Goal: Navigation & Orientation: Find specific page/section

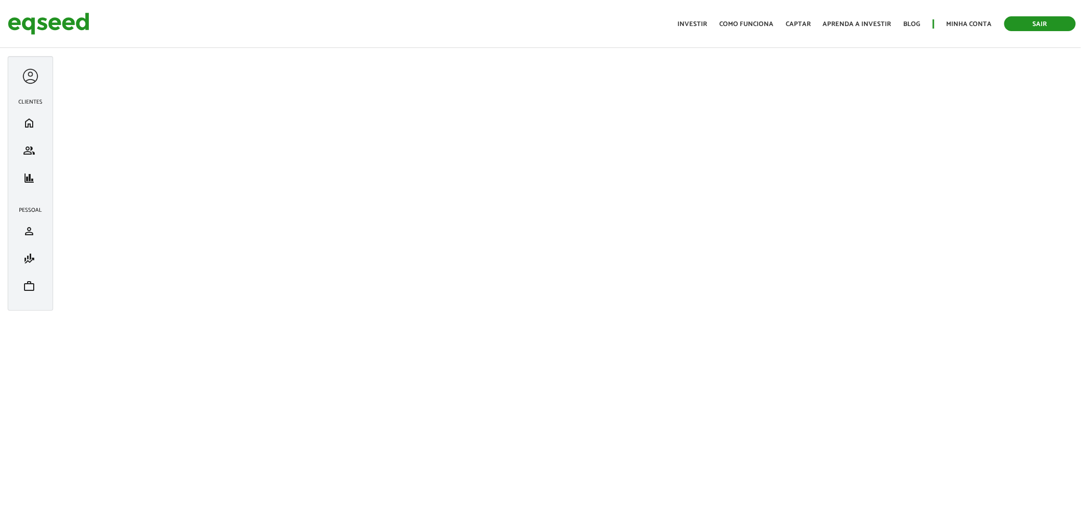
click at [1043, 24] on link "Sair" at bounding box center [1039, 23] width 71 height 15
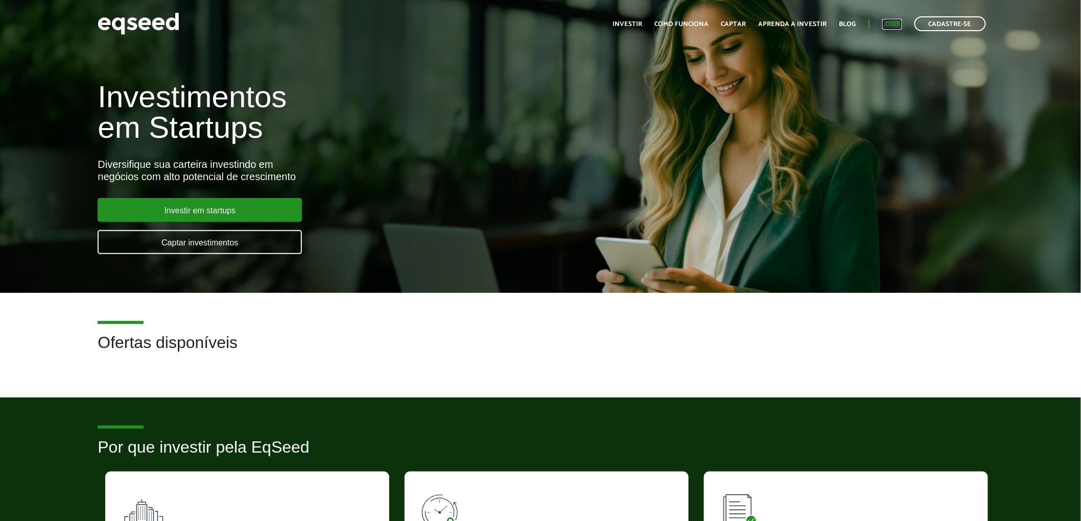
click at [890, 23] on link "Login" at bounding box center [892, 24] width 20 height 7
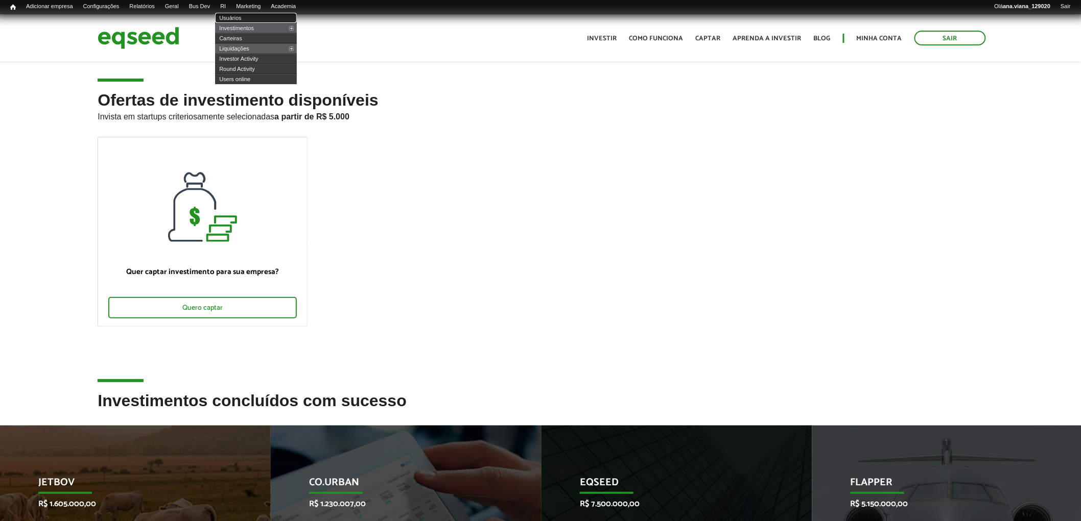
click at [243, 16] on link "Usuários" at bounding box center [256, 18] width 82 height 10
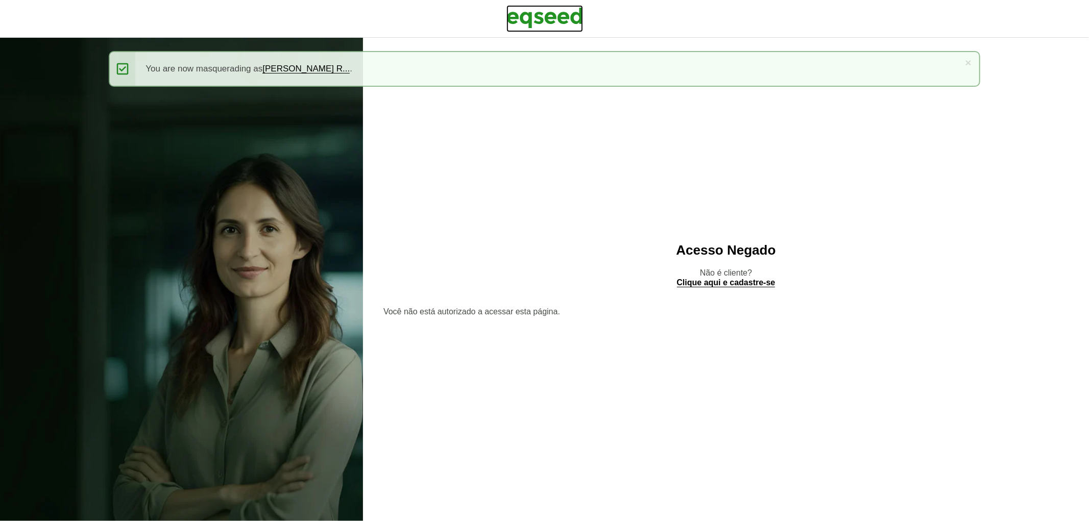
click at [572, 15] on img at bounding box center [545, 18] width 77 height 26
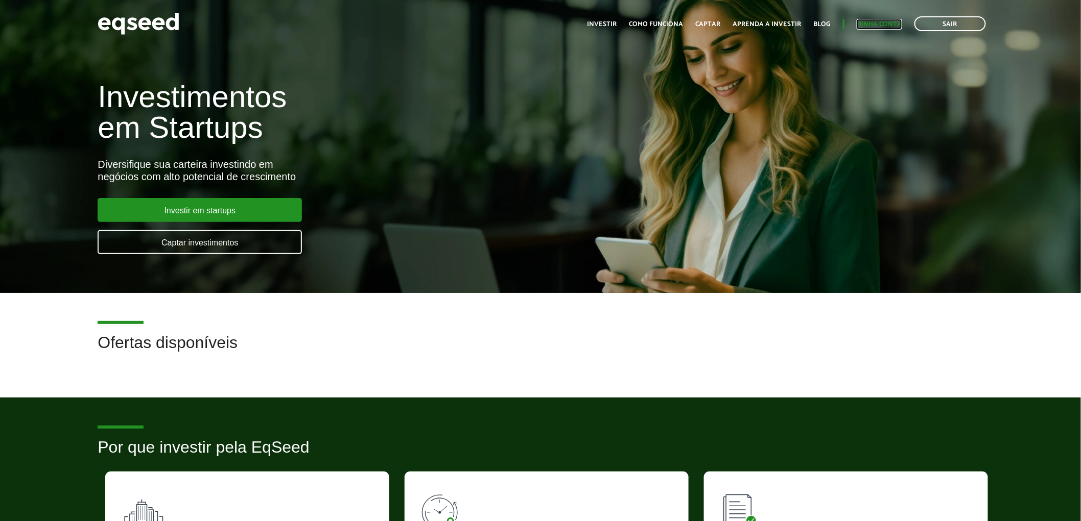
click at [873, 21] on link "Minha conta" at bounding box center [878, 24] width 45 height 7
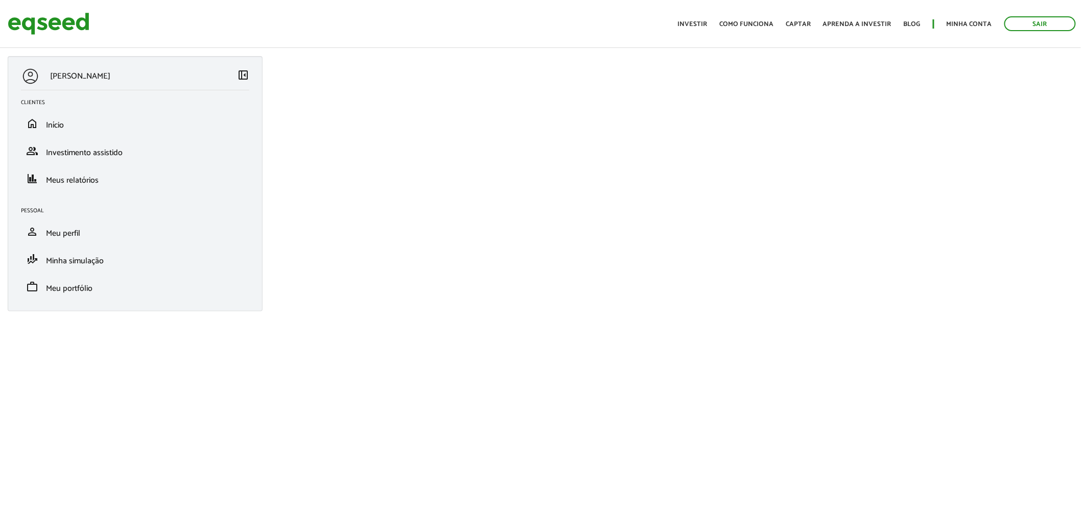
click at [247, 75] on span "left_panel_close" at bounding box center [243, 75] width 12 height 12
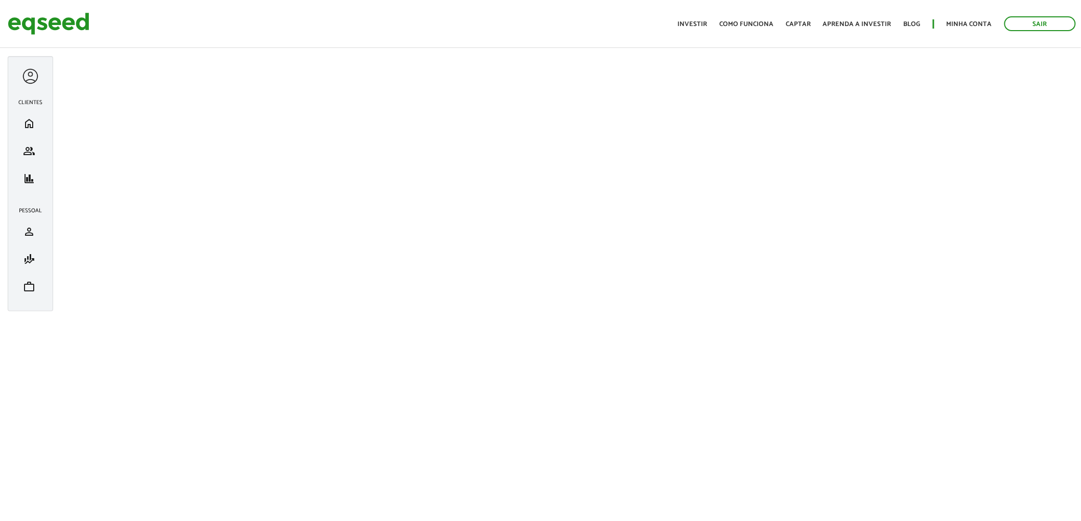
click at [31, 77] on div at bounding box center [30, 76] width 19 height 19
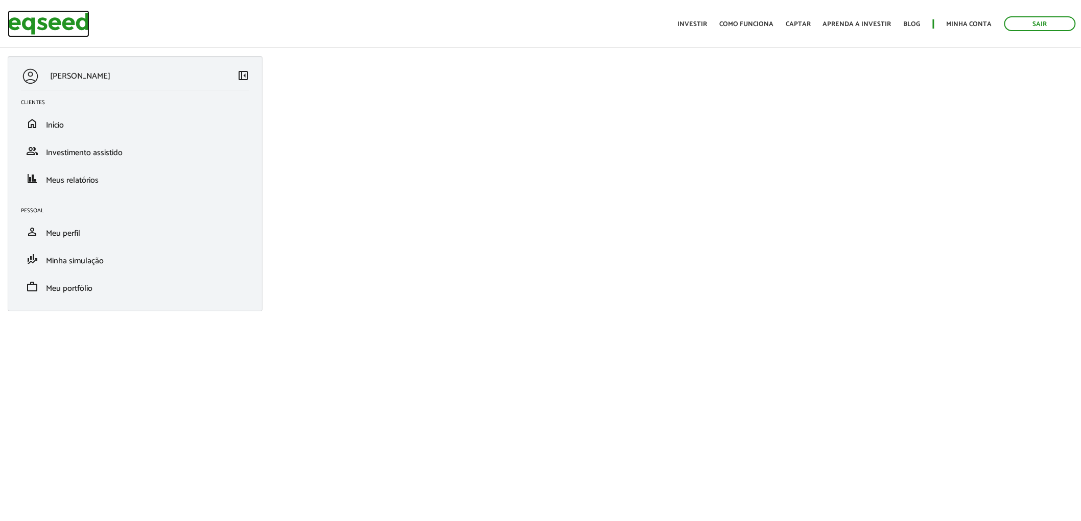
click at [43, 22] on img at bounding box center [49, 23] width 82 height 27
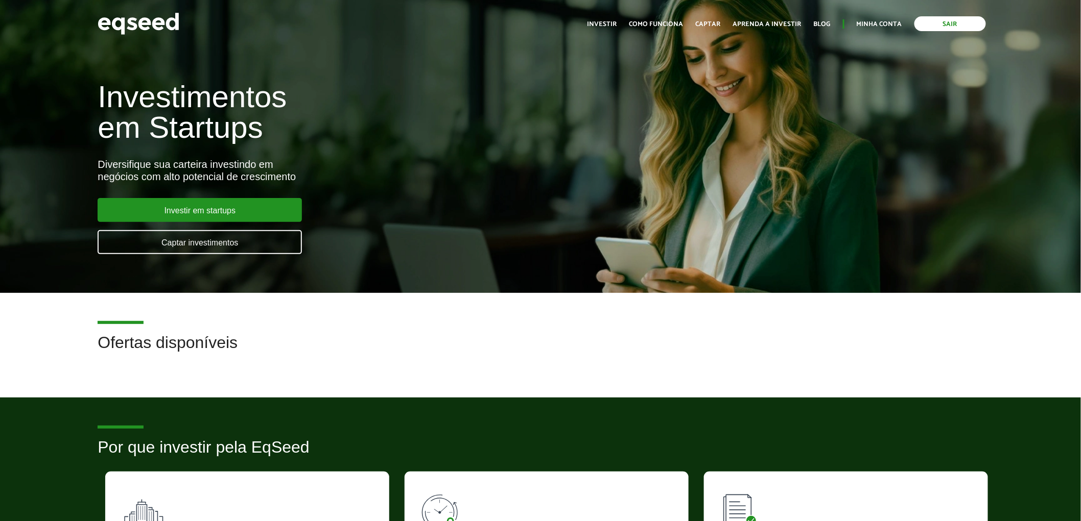
click at [952, 26] on link "Sair" at bounding box center [949, 23] width 71 height 15
click at [896, 21] on link "Login" at bounding box center [892, 24] width 20 height 7
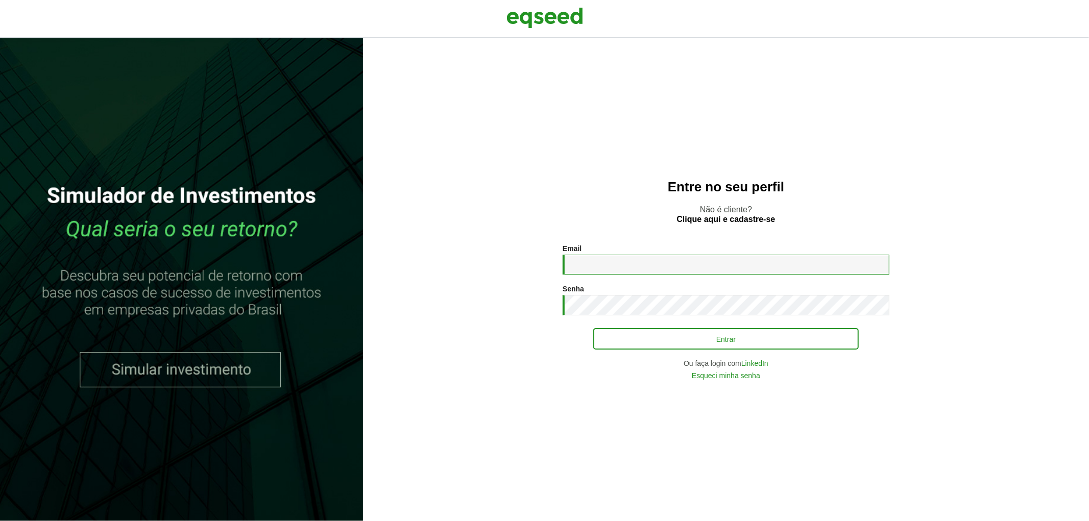
type input "**********"
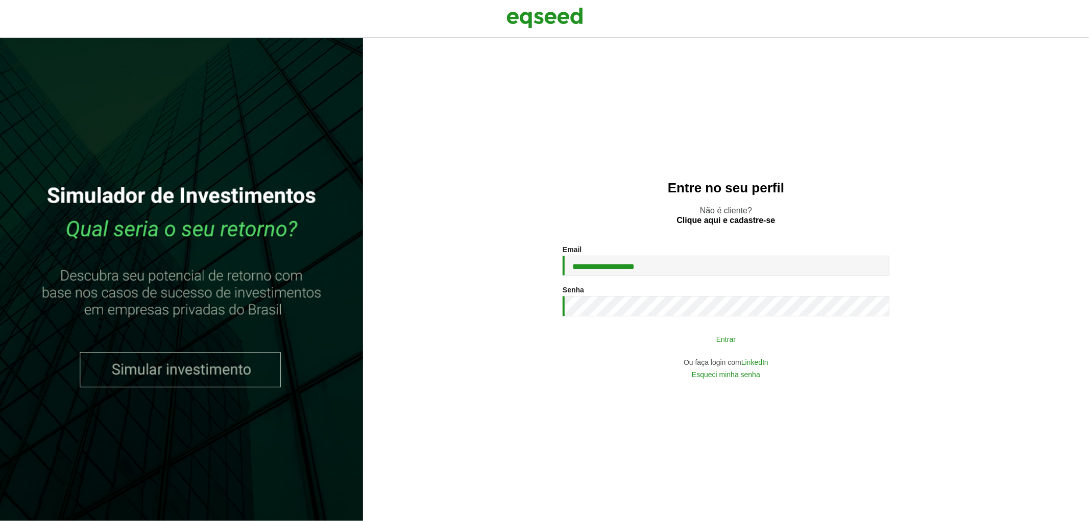
click at [737, 345] on button "Entrar" at bounding box center [726, 338] width 266 height 19
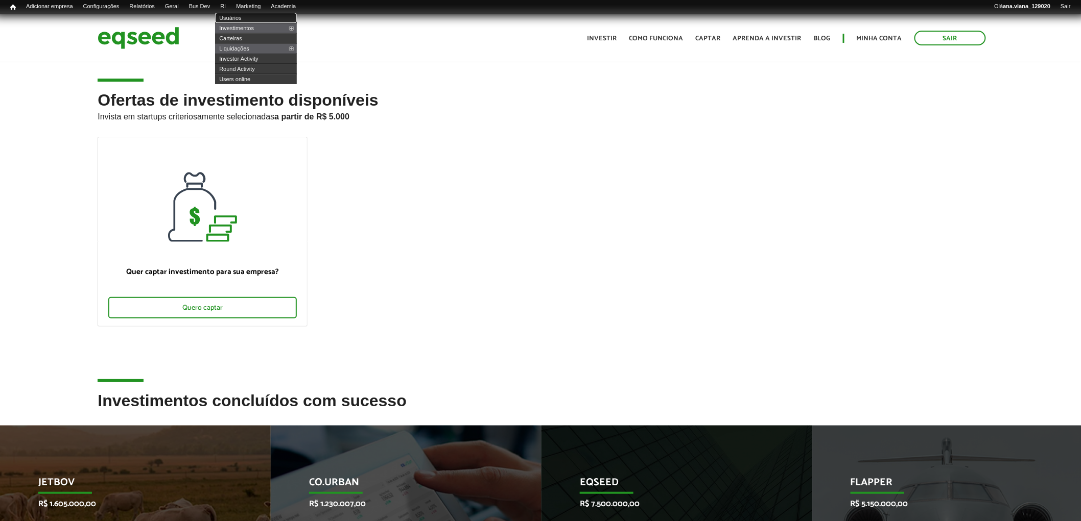
click at [247, 15] on link "Usuários" at bounding box center [256, 18] width 82 height 10
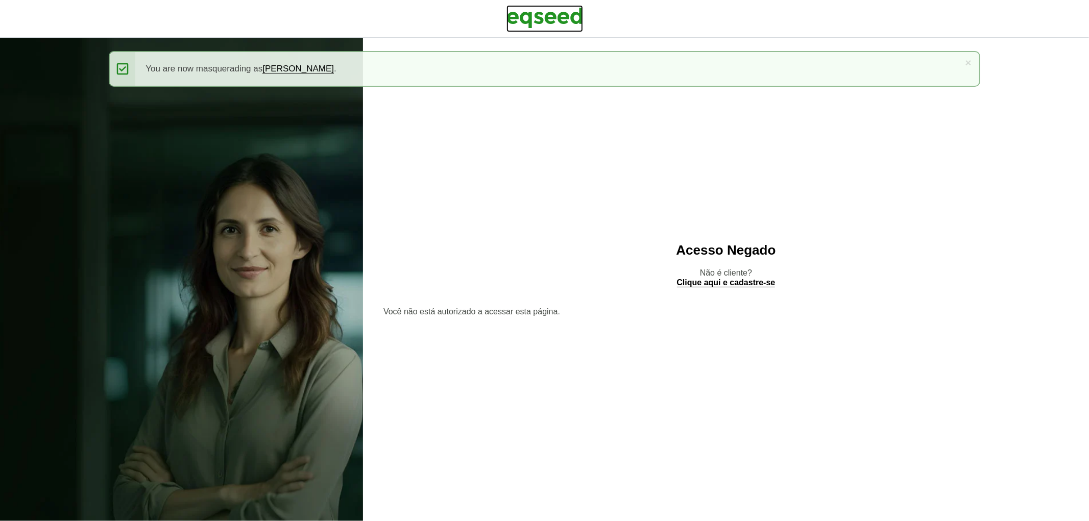
click at [547, 11] on img at bounding box center [545, 18] width 77 height 26
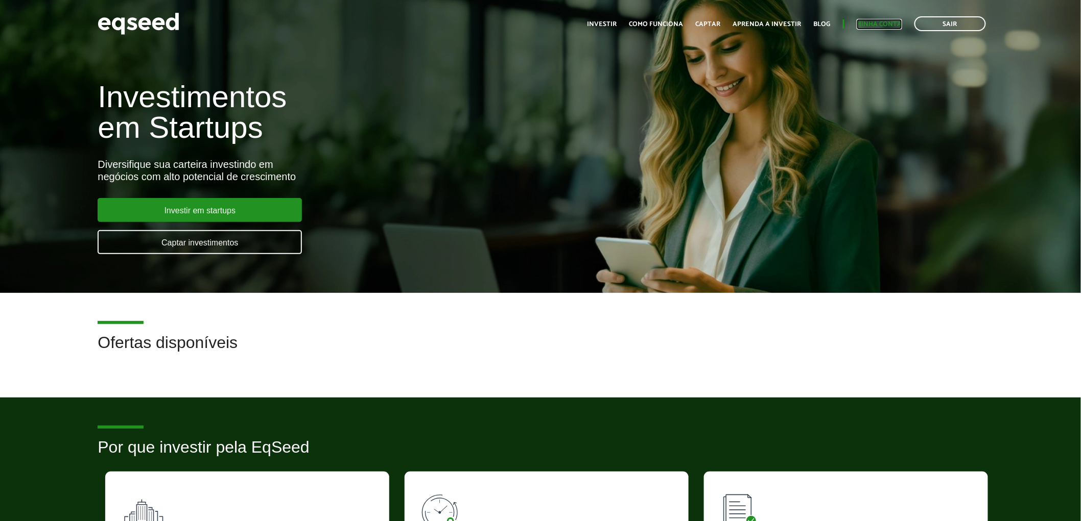
click at [883, 21] on link "Minha conta" at bounding box center [878, 24] width 45 height 7
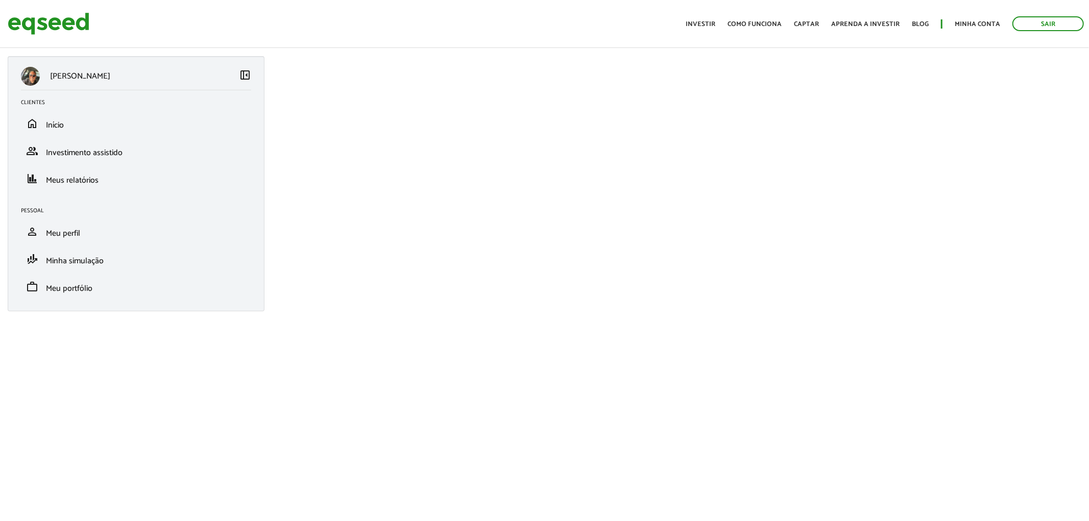
click at [241, 74] on span "left_panel_close" at bounding box center [245, 75] width 12 height 12
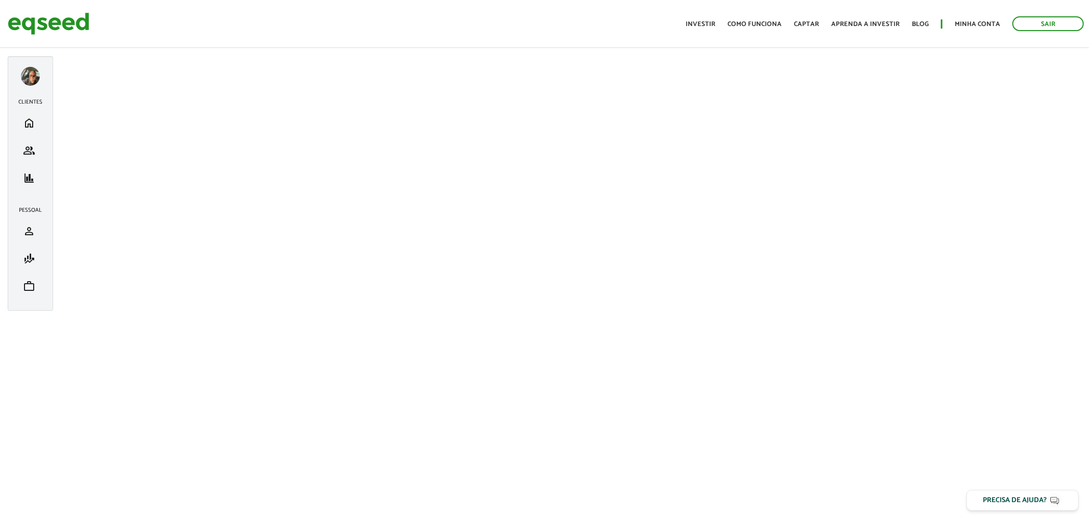
click at [24, 89] on div "[PERSON_NAME] left_panel_close" at bounding box center [30, 78] width 19 height 23
click at [28, 80] on div at bounding box center [30, 76] width 19 height 19
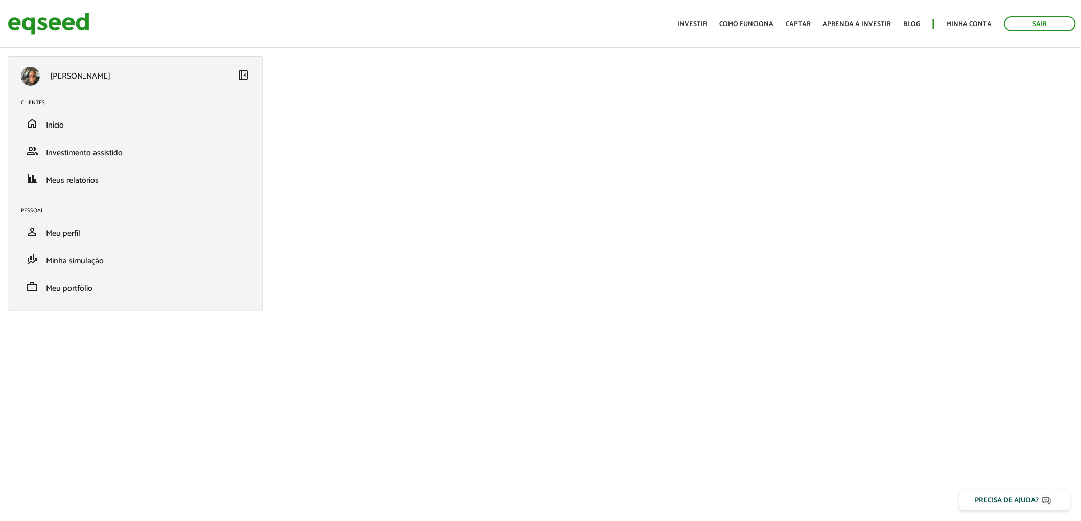
click at [238, 75] on span "left_panel_close" at bounding box center [243, 75] width 12 height 12
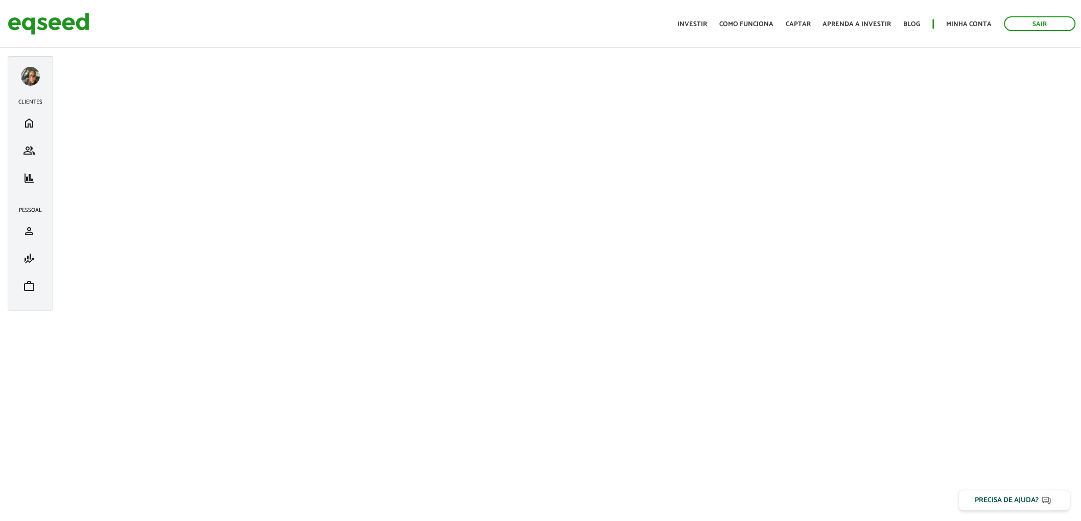
click at [29, 73] on div at bounding box center [30, 76] width 19 height 19
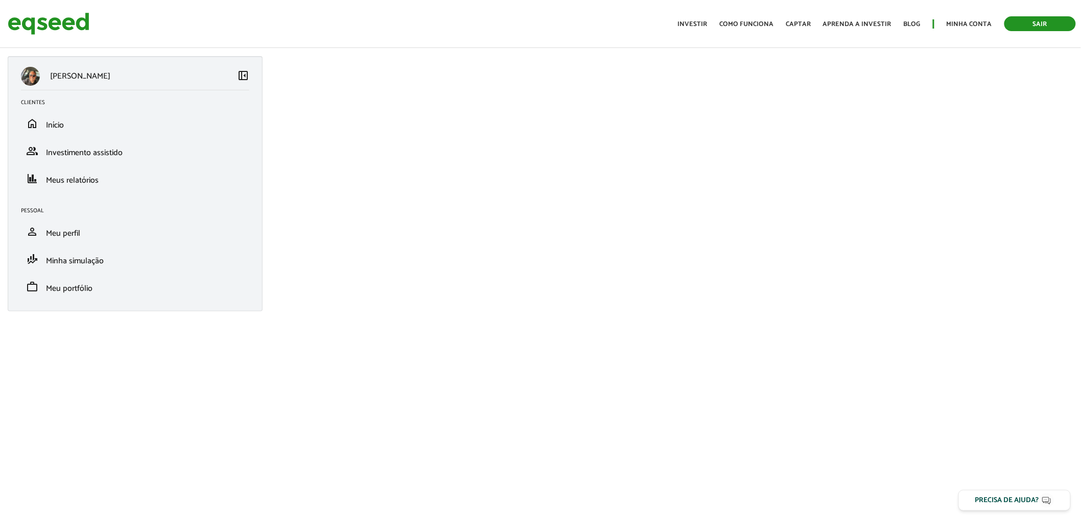
click at [1038, 27] on link "Sair" at bounding box center [1039, 23] width 71 height 15
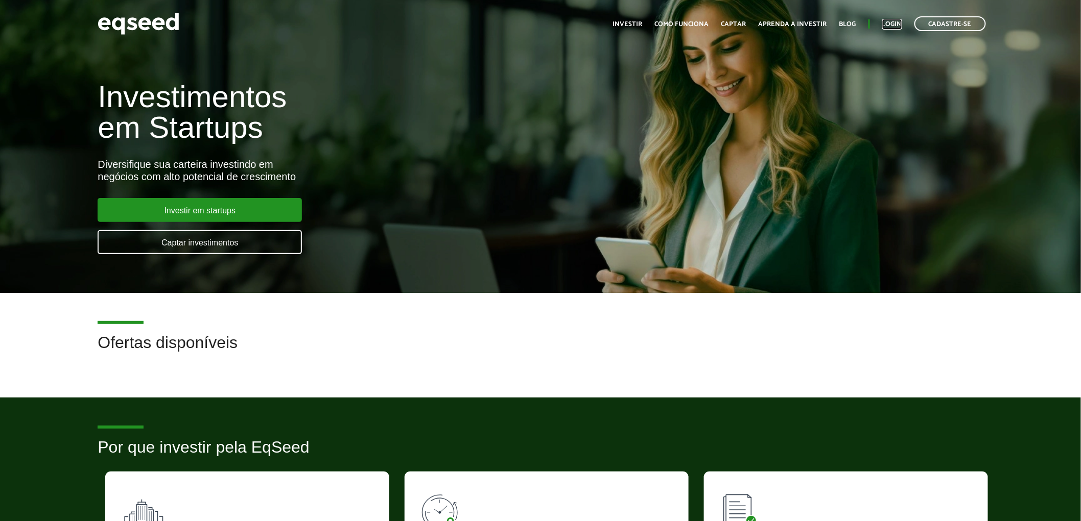
click at [894, 26] on link "Login" at bounding box center [892, 24] width 20 height 7
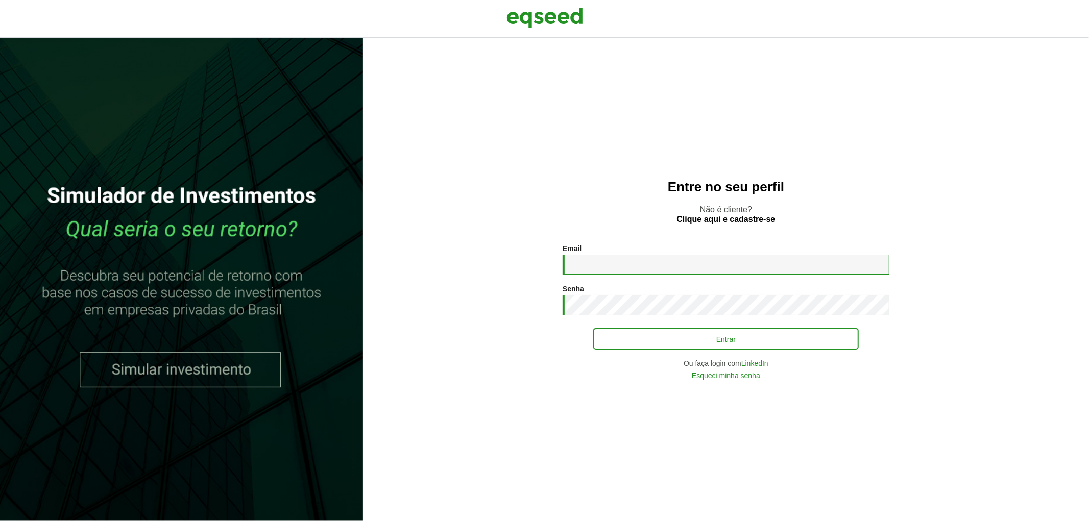
type input "**********"
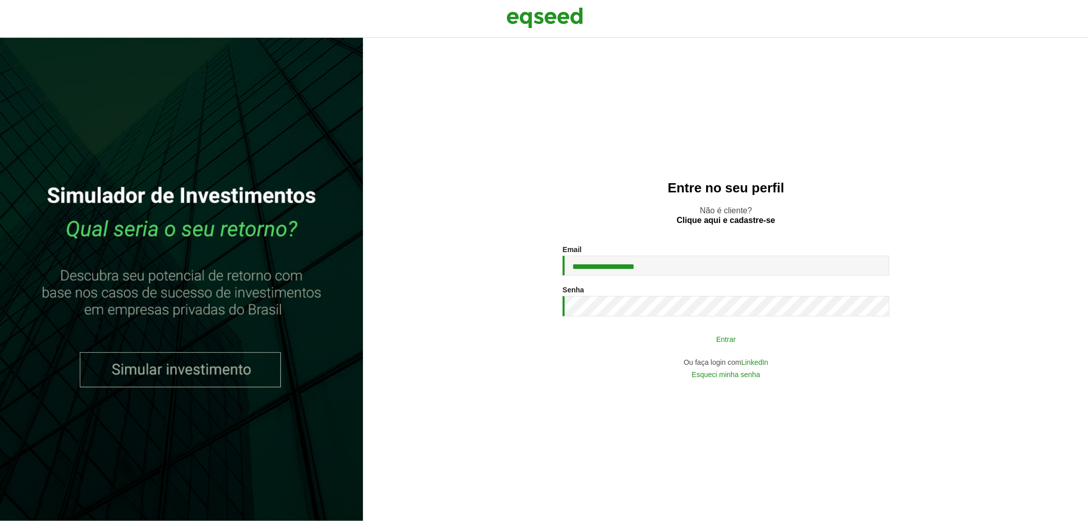
click at [799, 342] on button "Entrar" at bounding box center [726, 338] width 266 height 19
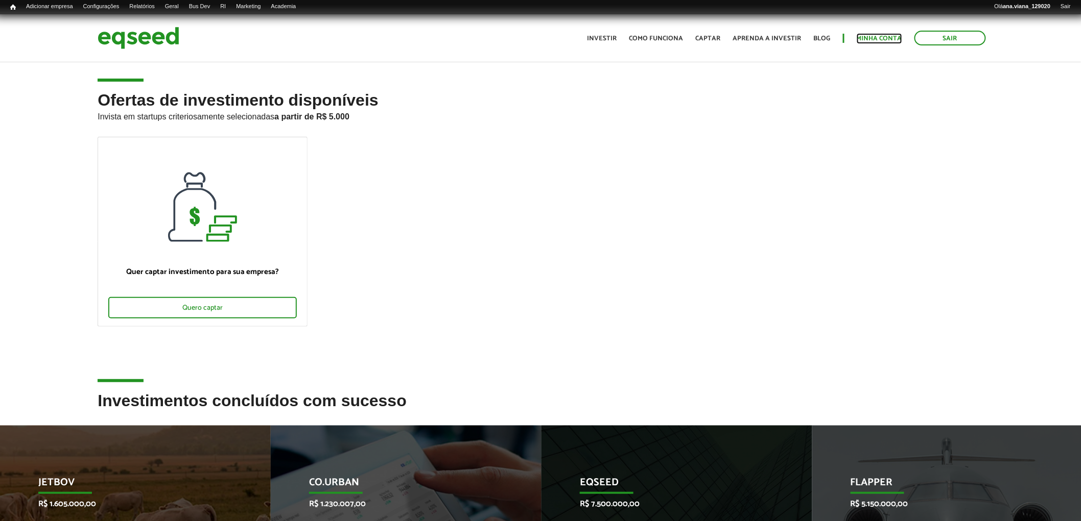
click at [869, 38] on link "Minha conta" at bounding box center [878, 38] width 45 height 7
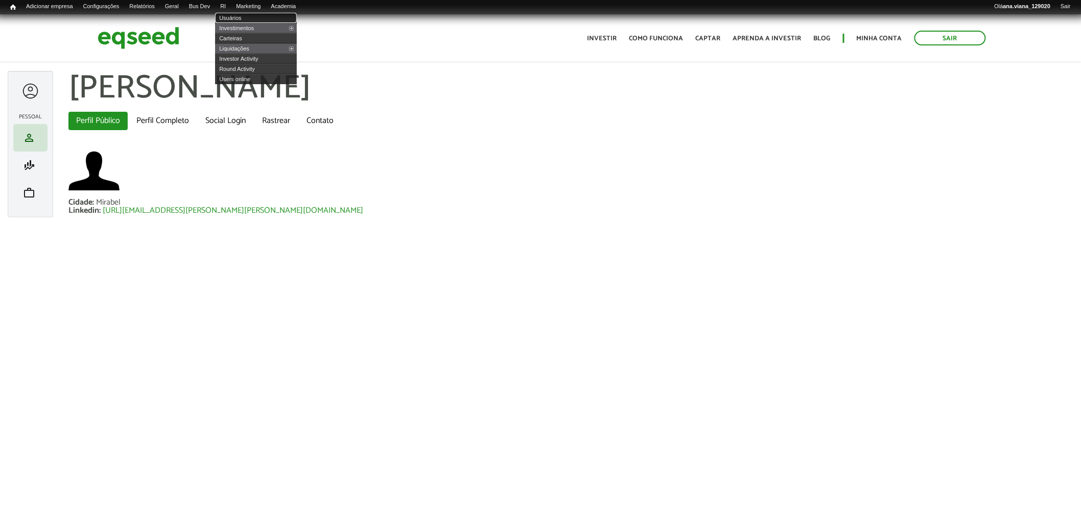
click at [246, 19] on link "Usuários" at bounding box center [256, 18] width 82 height 10
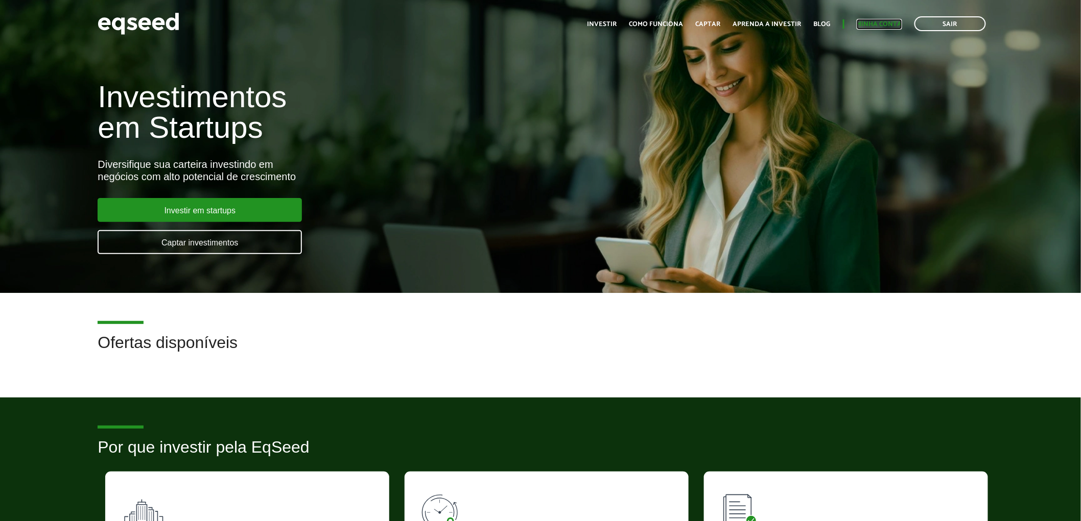
click at [891, 26] on link "Minha conta" at bounding box center [878, 24] width 45 height 7
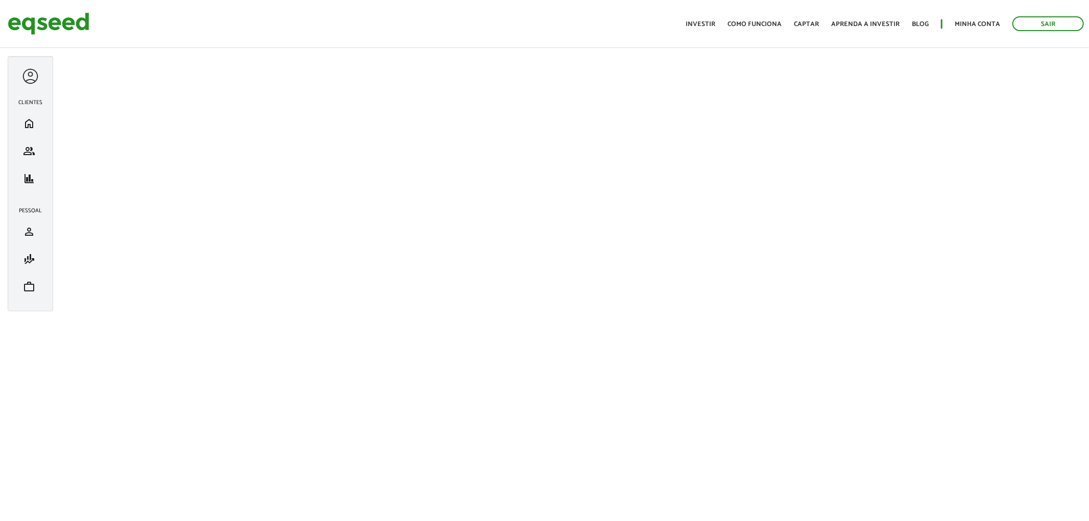
click at [22, 73] on div at bounding box center [30, 76] width 19 height 19
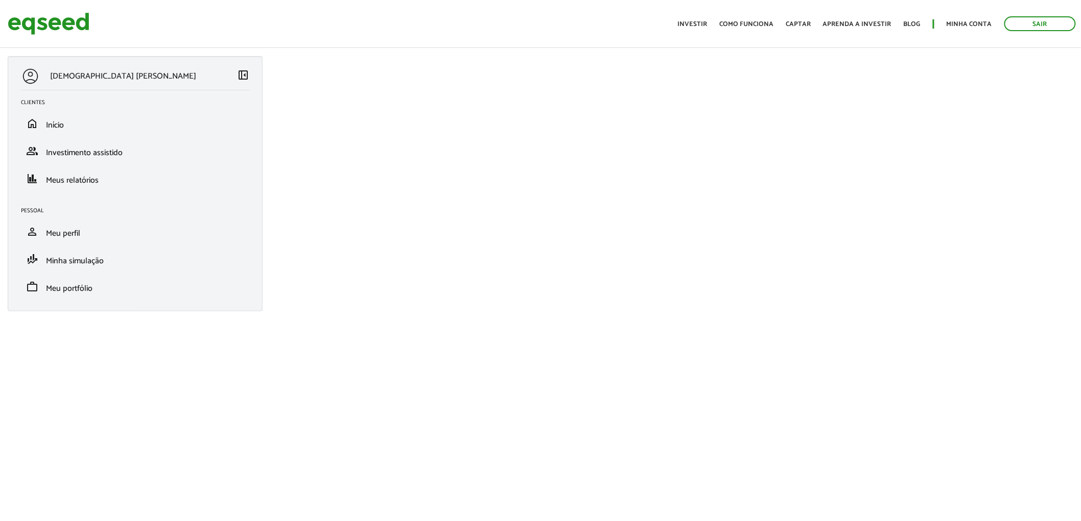
click at [243, 76] on span "left_panel_close" at bounding box center [243, 75] width 12 height 12
